Goal: Information Seeking & Learning: Check status

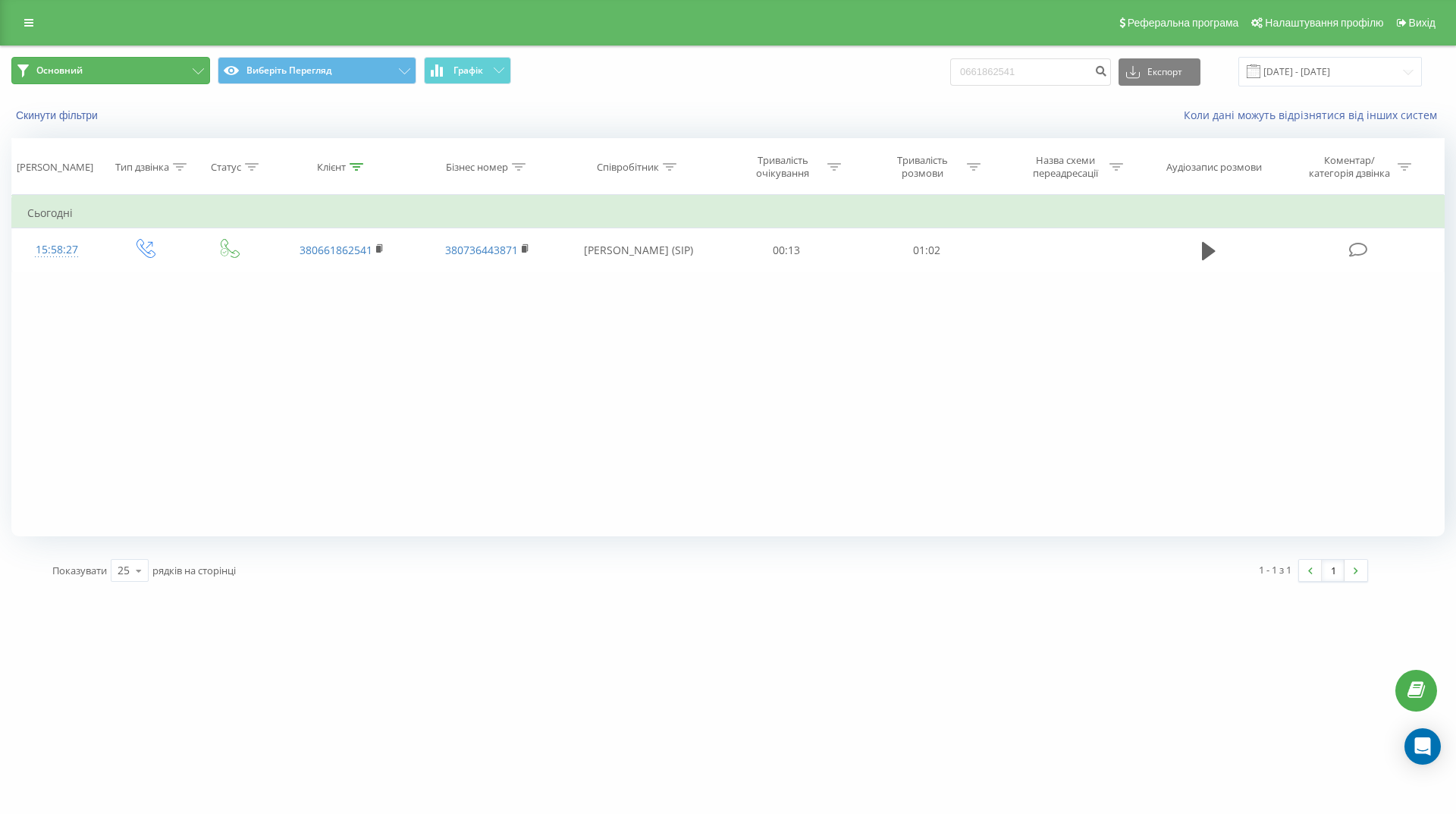
click at [199, 66] on button "Основний" at bounding box center [111, 71] width 198 height 28
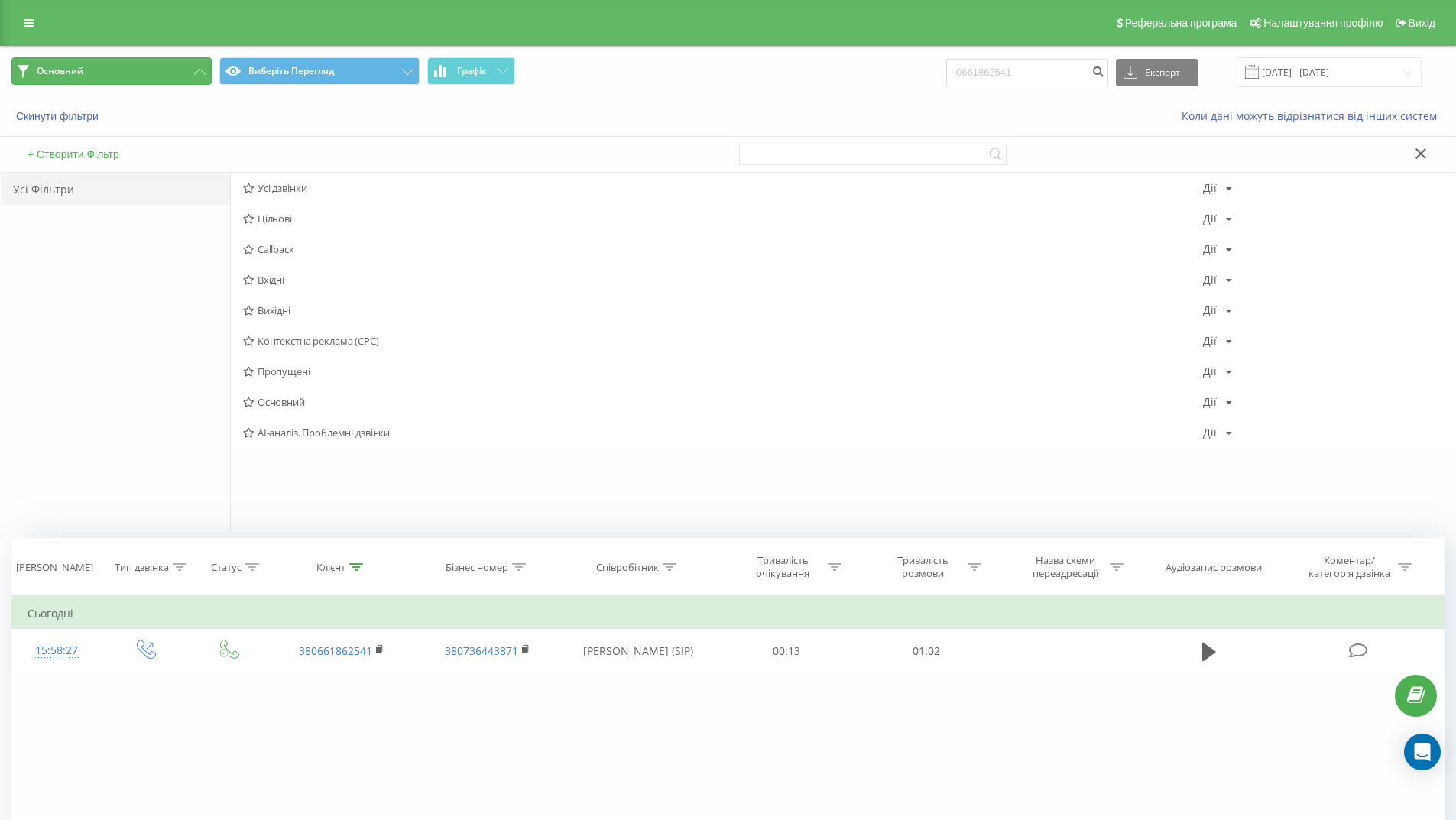
click at [201, 66] on button "Основний" at bounding box center [111, 71] width 200 height 28
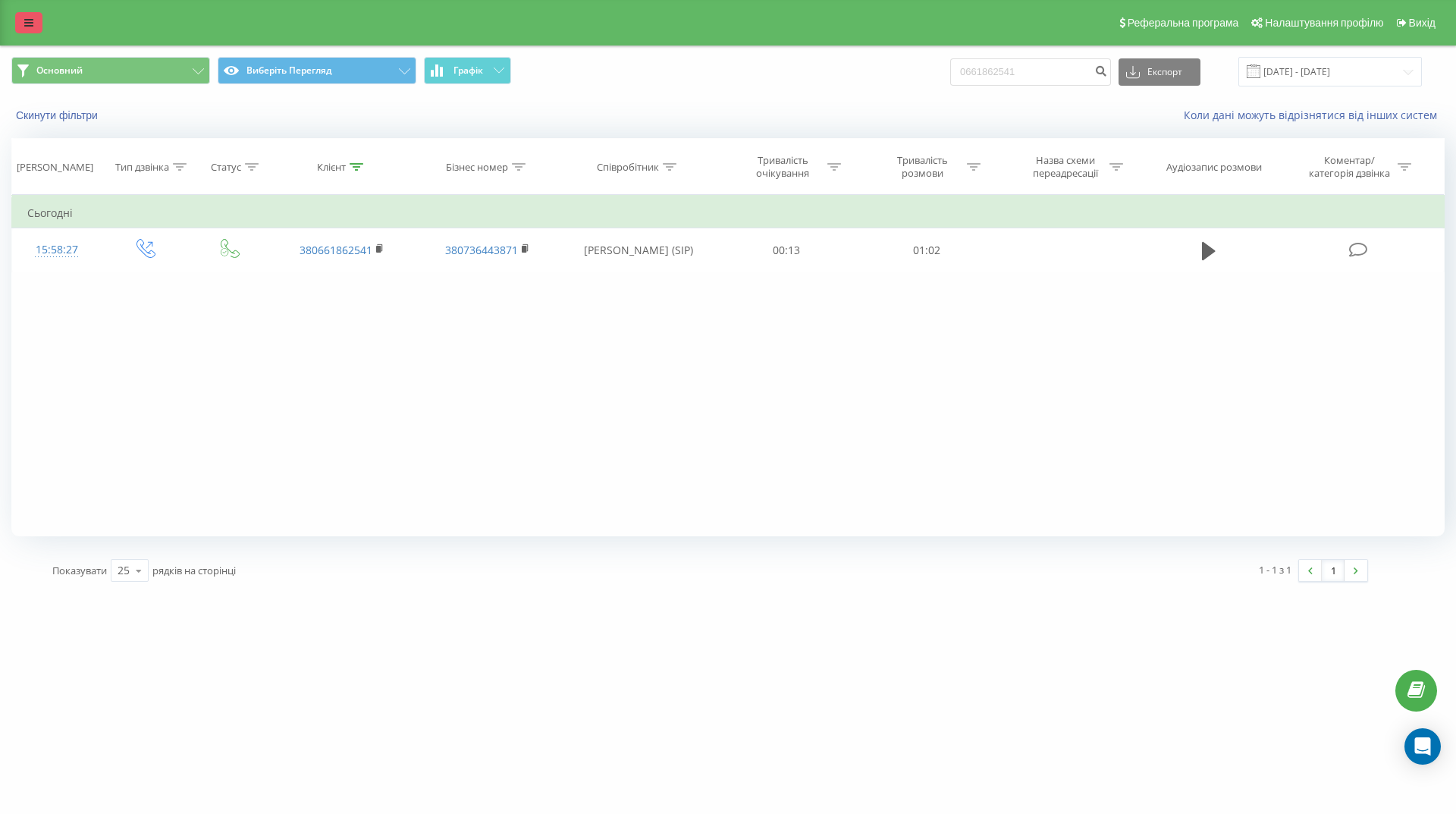
click at [39, 17] on link at bounding box center [29, 23] width 28 height 21
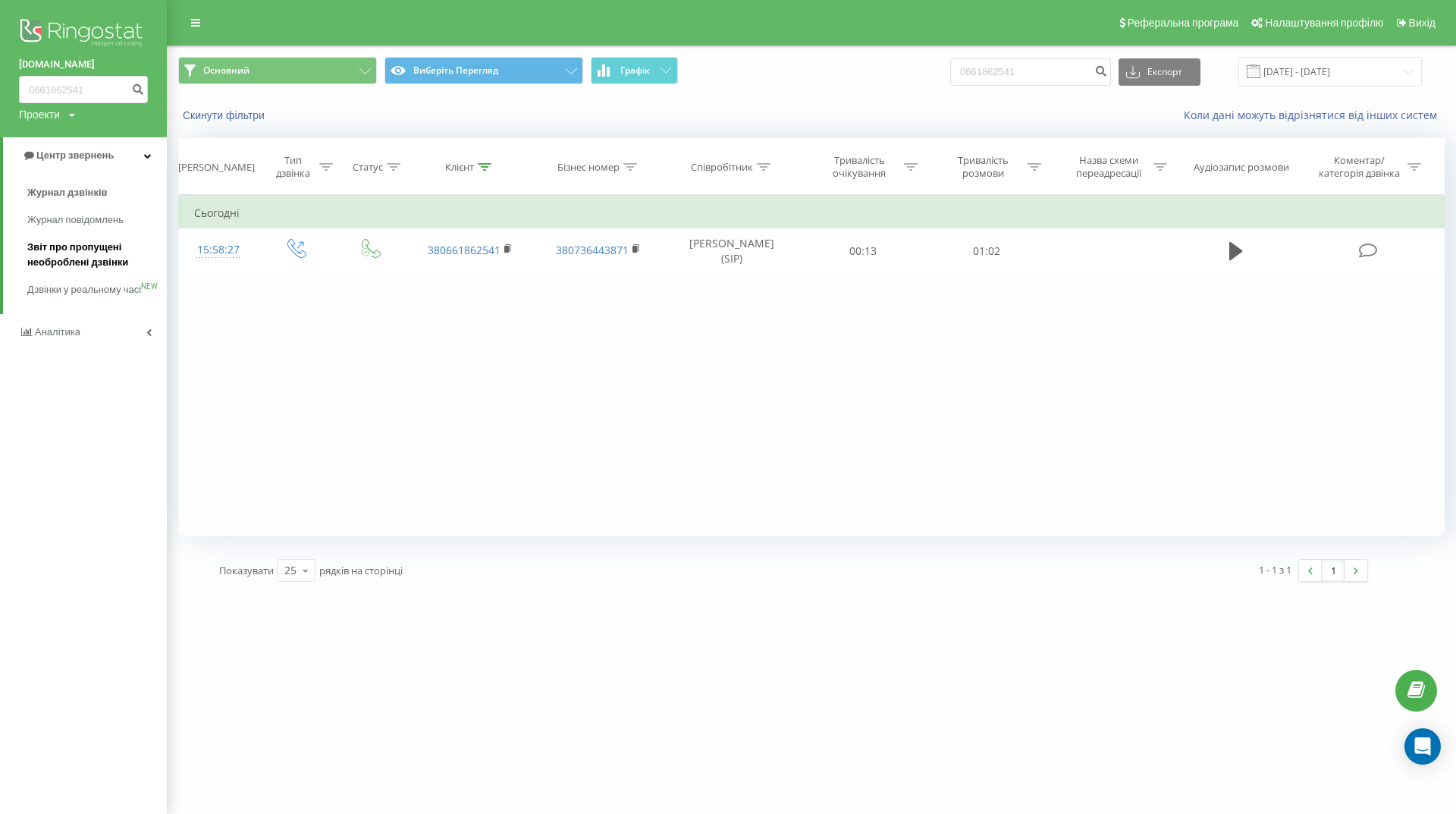
click at [67, 251] on font "Звіт про пропущені необроблені дзвінки" at bounding box center [78, 255] width 101 height 27
